Goal: Entertainment & Leisure: Consume media (video, audio)

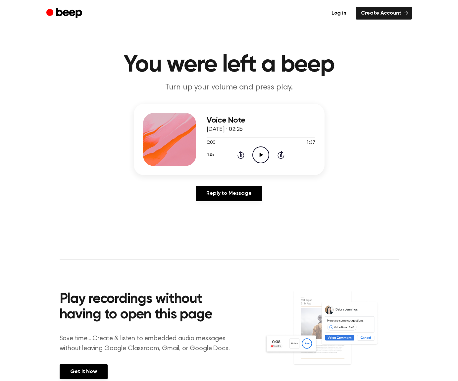
click at [262, 152] on icon "Play Audio" at bounding box center [260, 154] width 17 height 17
click at [221, 137] on div at bounding box center [261, 137] width 109 height 1
click at [258, 152] on icon "Pause Audio" at bounding box center [260, 154] width 17 height 17
click at [261, 155] on icon at bounding box center [262, 155] width 4 height 4
drag, startPoint x: 213, startPoint y: 136, endPoint x: 228, endPoint y: 137, distance: 14.6
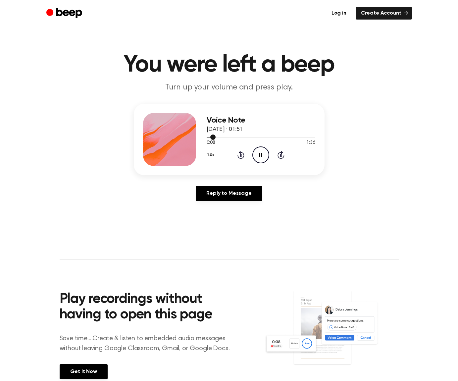
click at [228, 137] on div at bounding box center [261, 136] width 109 height 5
click at [228, 136] on div at bounding box center [261, 136] width 109 height 5
click at [233, 135] on div at bounding box center [261, 136] width 109 height 5
click at [282, 149] on div "1.0x Rewind 5 seconds Pause Audio Skip 5 seconds" at bounding box center [261, 154] width 109 height 17
click at [281, 152] on icon at bounding box center [280, 155] width 7 height 8
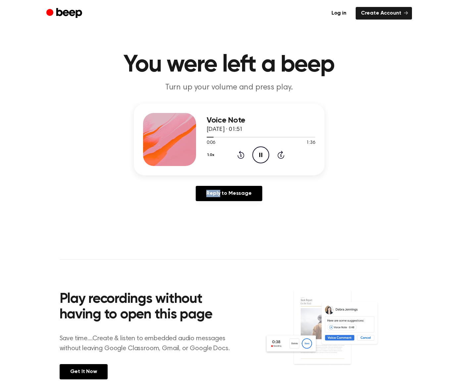
click at [281, 152] on icon at bounding box center [280, 155] width 7 height 8
click at [261, 155] on icon "Pause Audio" at bounding box center [260, 154] width 17 height 17
click at [264, 154] on icon "Play Audio" at bounding box center [260, 154] width 17 height 17
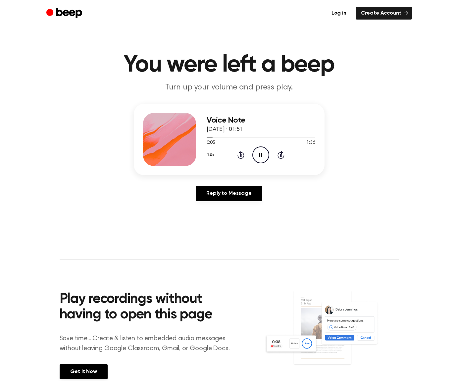
click at [279, 156] on icon "Skip 5 seconds" at bounding box center [280, 154] width 7 height 9
click at [264, 158] on icon "Pause Audio" at bounding box center [260, 154] width 17 height 17
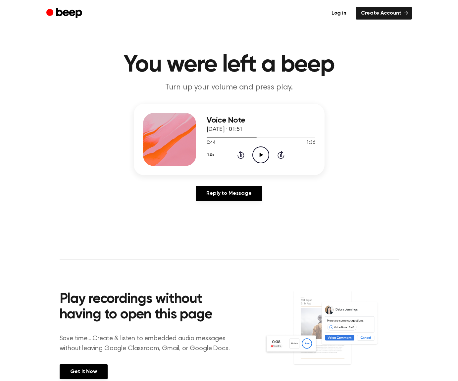
click at [261, 154] on icon at bounding box center [262, 155] width 4 height 4
click at [281, 154] on icon "Skip 5 seconds" at bounding box center [280, 154] width 7 height 9
click at [263, 154] on icon "Pause Audio" at bounding box center [260, 154] width 17 height 17
click at [282, 154] on icon "Skip 5 seconds" at bounding box center [280, 154] width 7 height 9
click at [264, 156] on icon "Pause Audio" at bounding box center [260, 154] width 17 height 17
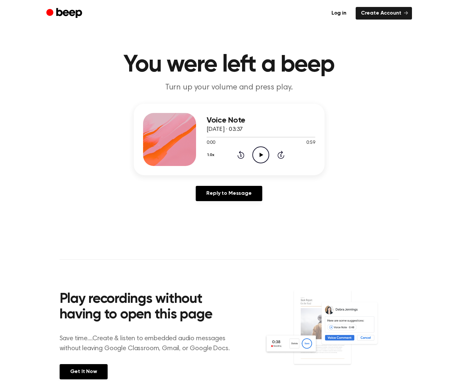
click at [266, 147] on icon "Play Audio" at bounding box center [260, 154] width 17 height 17
click at [261, 158] on icon "Pause Audio" at bounding box center [260, 154] width 17 height 17
click at [266, 155] on icon "Play Audio" at bounding box center [260, 154] width 17 height 17
click at [266, 154] on icon "Pause Audio" at bounding box center [260, 154] width 17 height 17
click at [266, 154] on icon "Play Audio" at bounding box center [260, 154] width 17 height 17
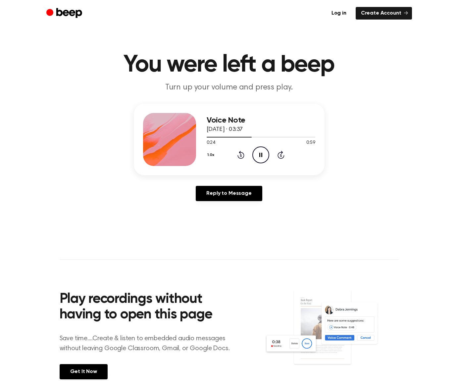
click at [266, 154] on icon "Pause Audio" at bounding box center [260, 154] width 17 height 17
click at [260, 155] on icon at bounding box center [262, 155] width 4 height 4
click at [264, 154] on icon "Pause Audio" at bounding box center [260, 154] width 17 height 17
click at [257, 137] on div at bounding box center [261, 137] width 109 height 1
click at [278, 151] on icon "Skip 5 seconds" at bounding box center [280, 154] width 7 height 9
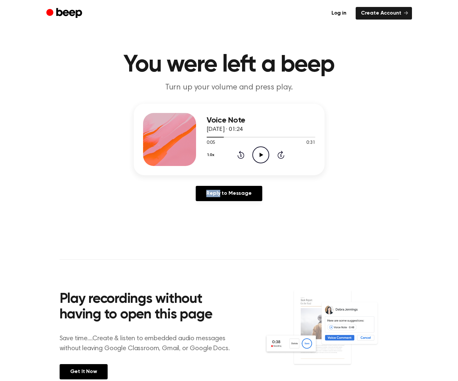
click at [278, 151] on icon "Skip 5 seconds" at bounding box center [280, 154] width 7 height 9
click at [257, 153] on icon "Play Audio" at bounding box center [260, 154] width 17 height 17
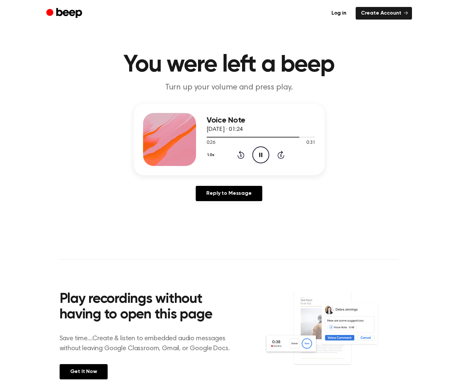
click at [262, 156] on icon "Pause Audio" at bounding box center [260, 154] width 17 height 17
click at [263, 156] on icon "Play Audio" at bounding box center [260, 154] width 17 height 17
click at [282, 154] on icon "Skip 5 seconds" at bounding box center [280, 154] width 7 height 9
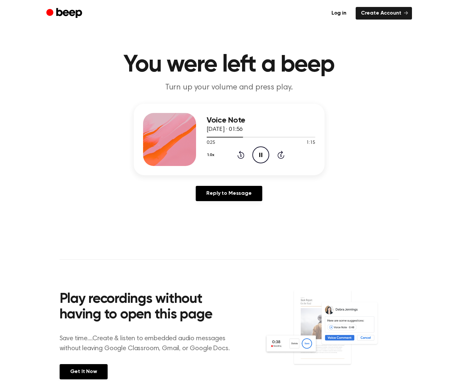
click at [263, 155] on icon "Pause Audio" at bounding box center [260, 154] width 17 height 17
click at [262, 150] on icon "Play Audio" at bounding box center [260, 154] width 17 height 17
click at [282, 154] on icon "Skip 5 seconds" at bounding box center [280, 154] width 7 height 9
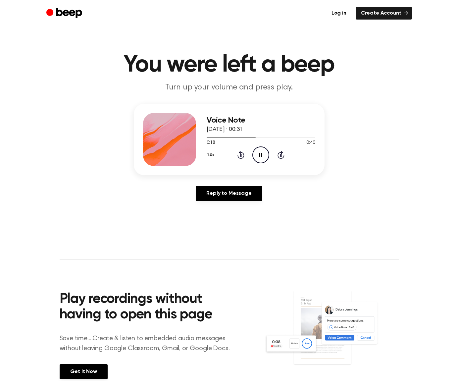
click at [243, 155] on icon "Rewind 5 seconds" at bounding box center [240, 154] width 7 height 9
click at [257, 153] on icon "Pause Audio" at bounding box center [260, 154] width 17 height 17
